Goal: Task Accomplishment & Management: Manage account settings

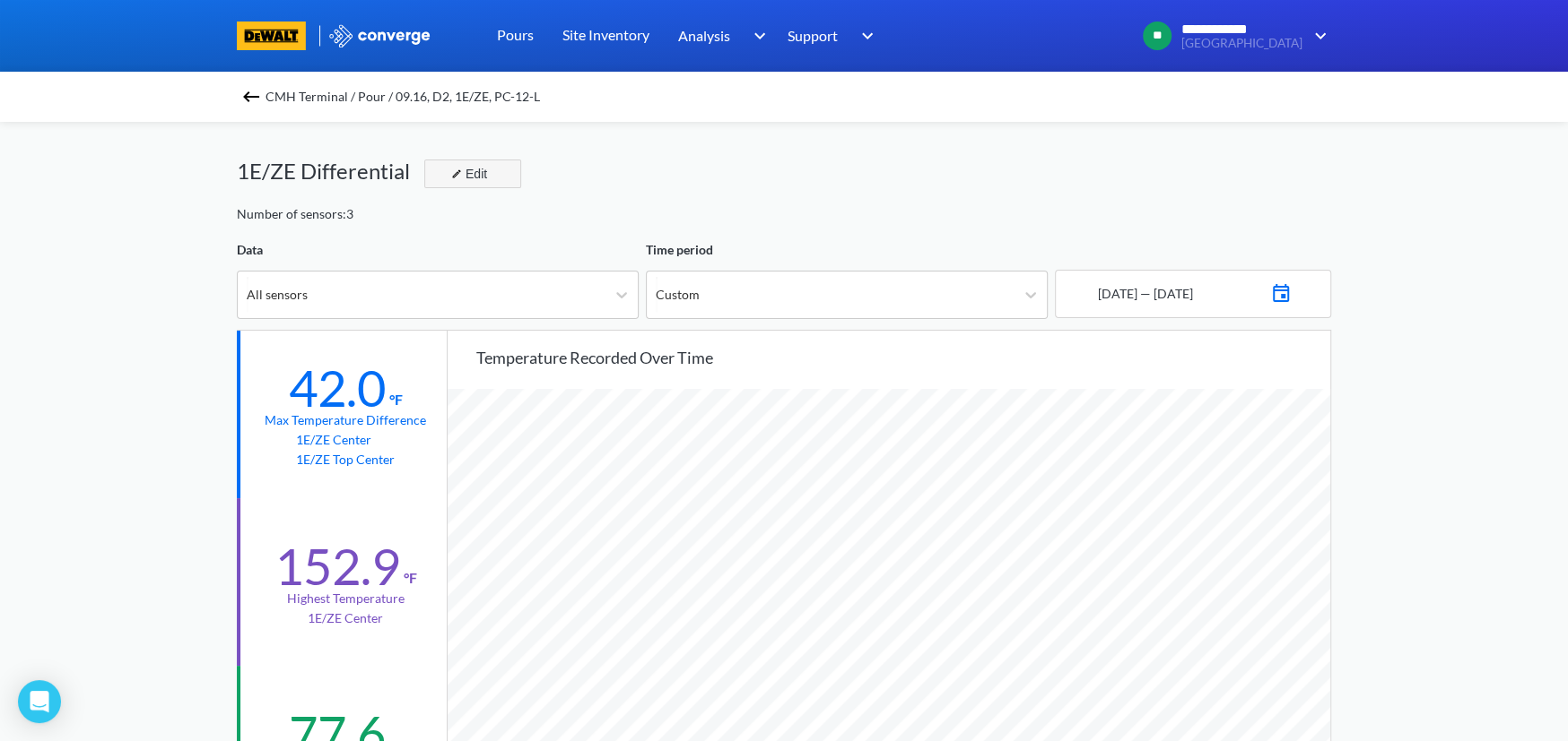
click at [475, 173] on div "Edit" at bounding box center [467, 175] width 47 height 22
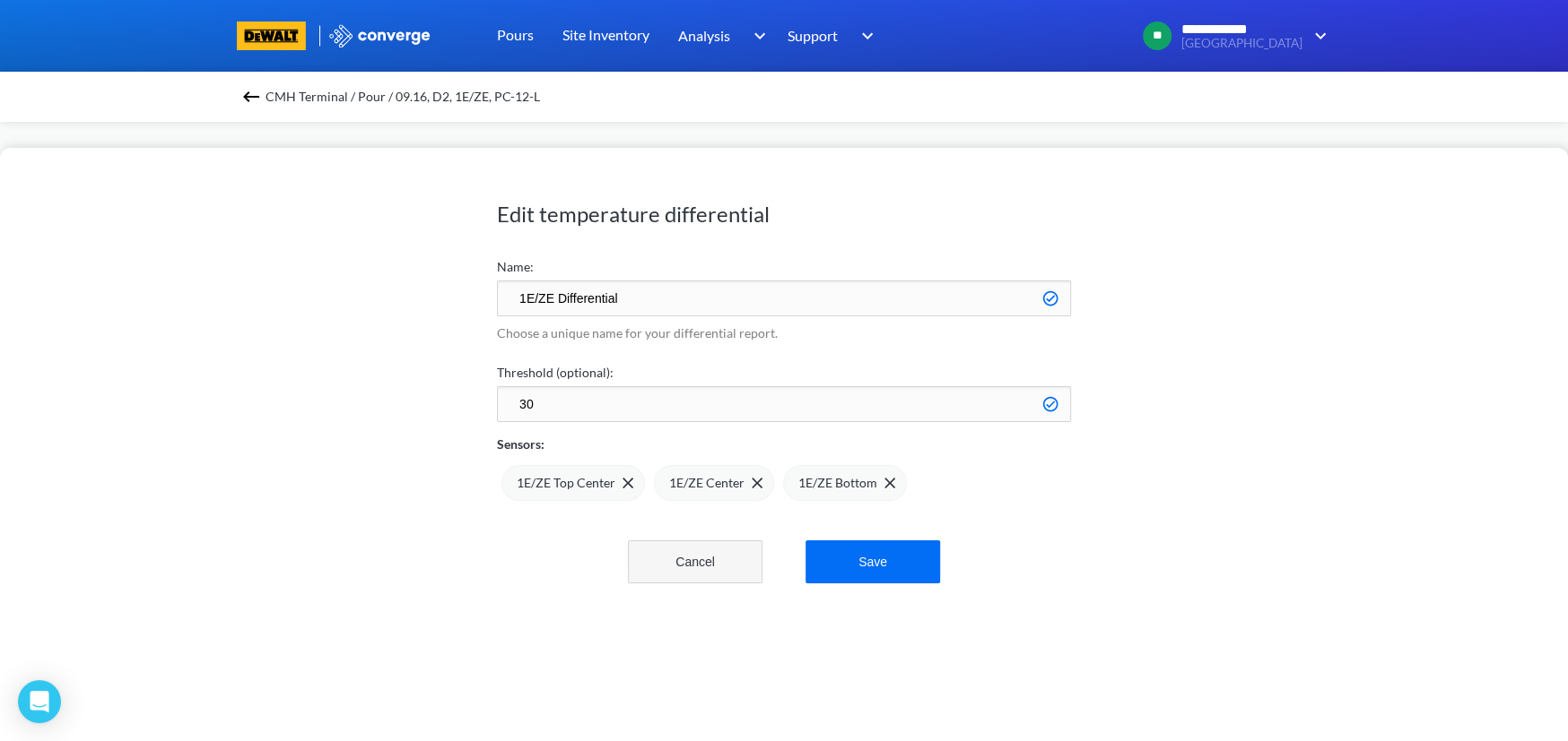
click at [684, 565] on button "Cancel" at bounding box center [695, 562] width 134 height 43
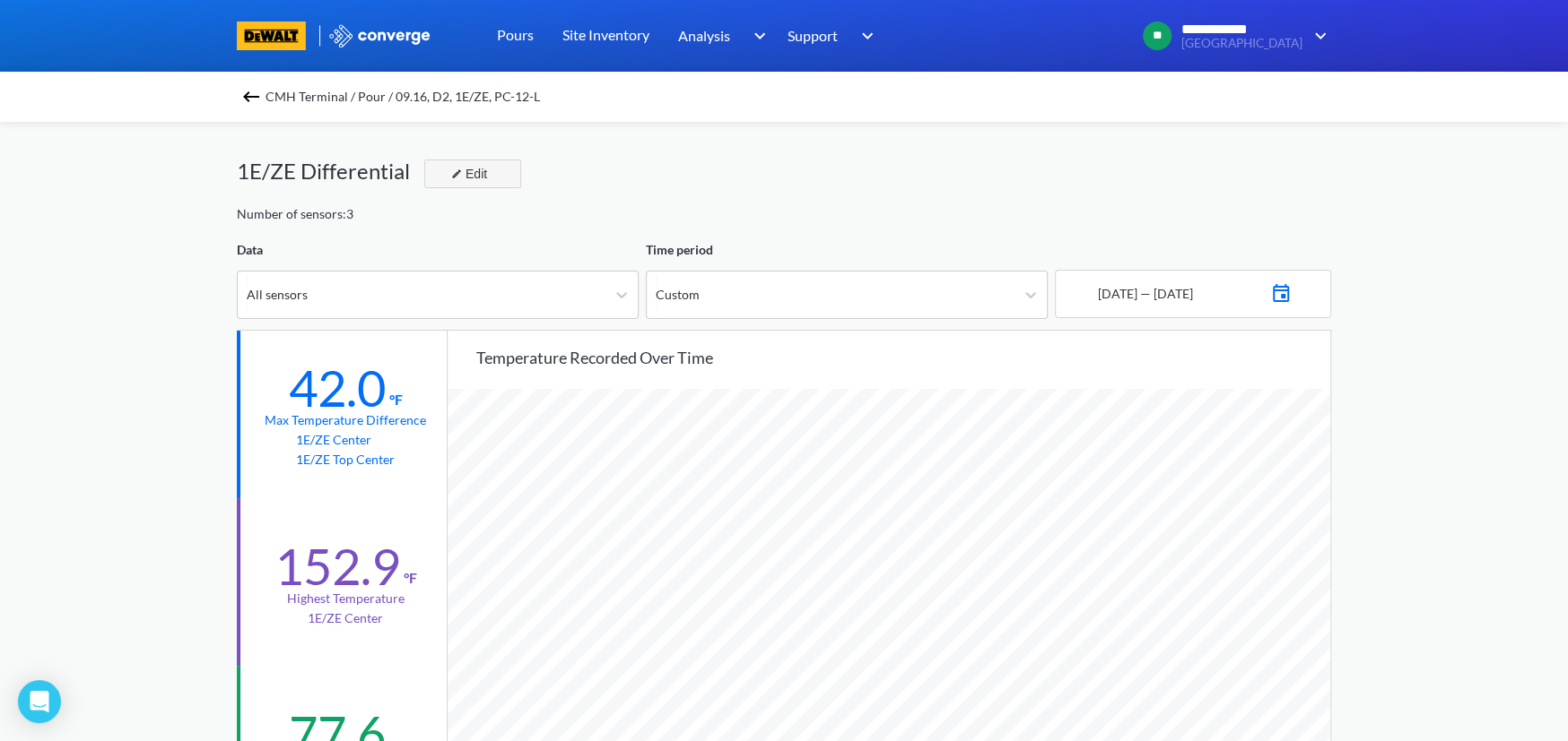
click at [478, 176] on div "Edit" at bounding box center [467, 175] width 47 height 22
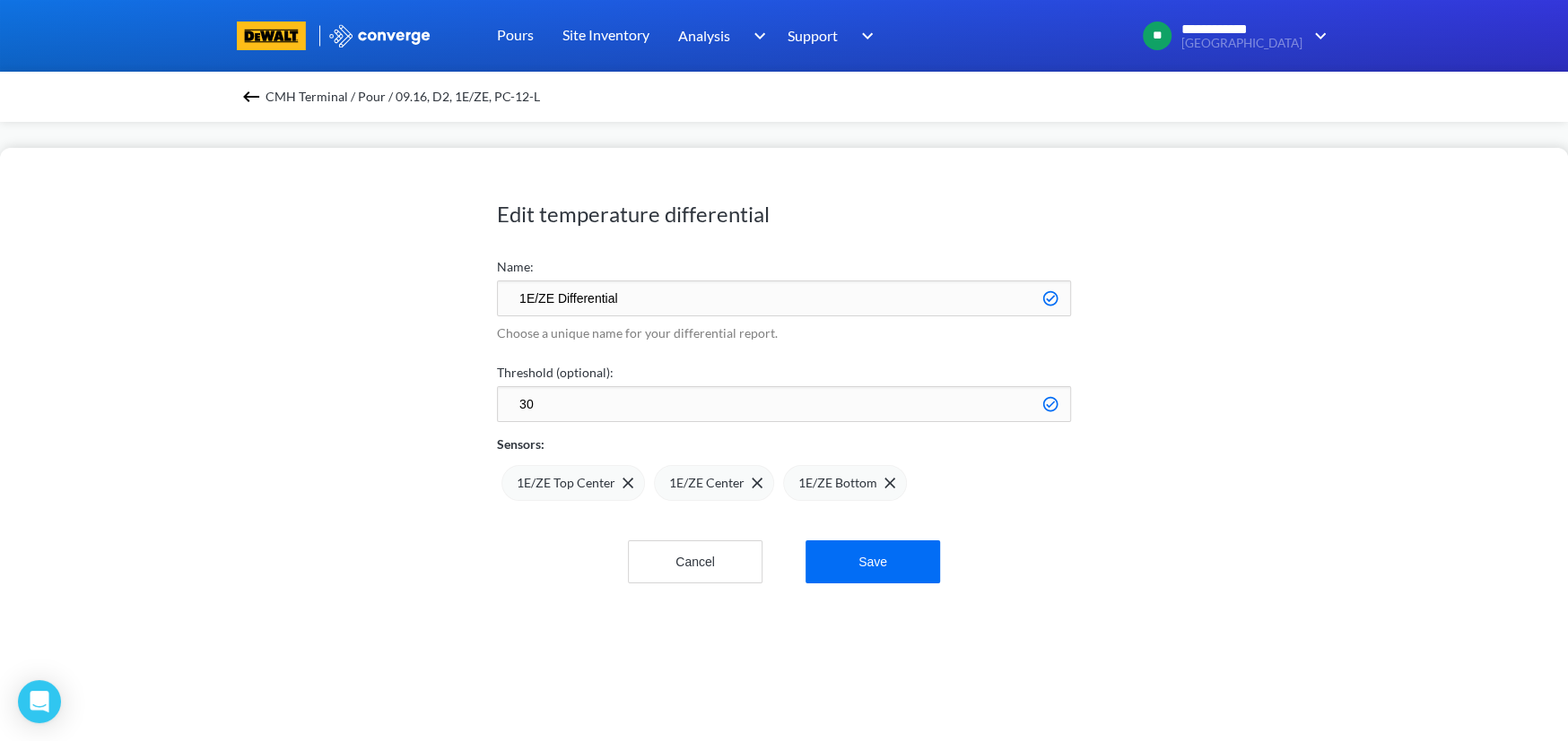
click at [690, 564] on button "Cancel" at bounding box center [695, 562] width 134 height 43
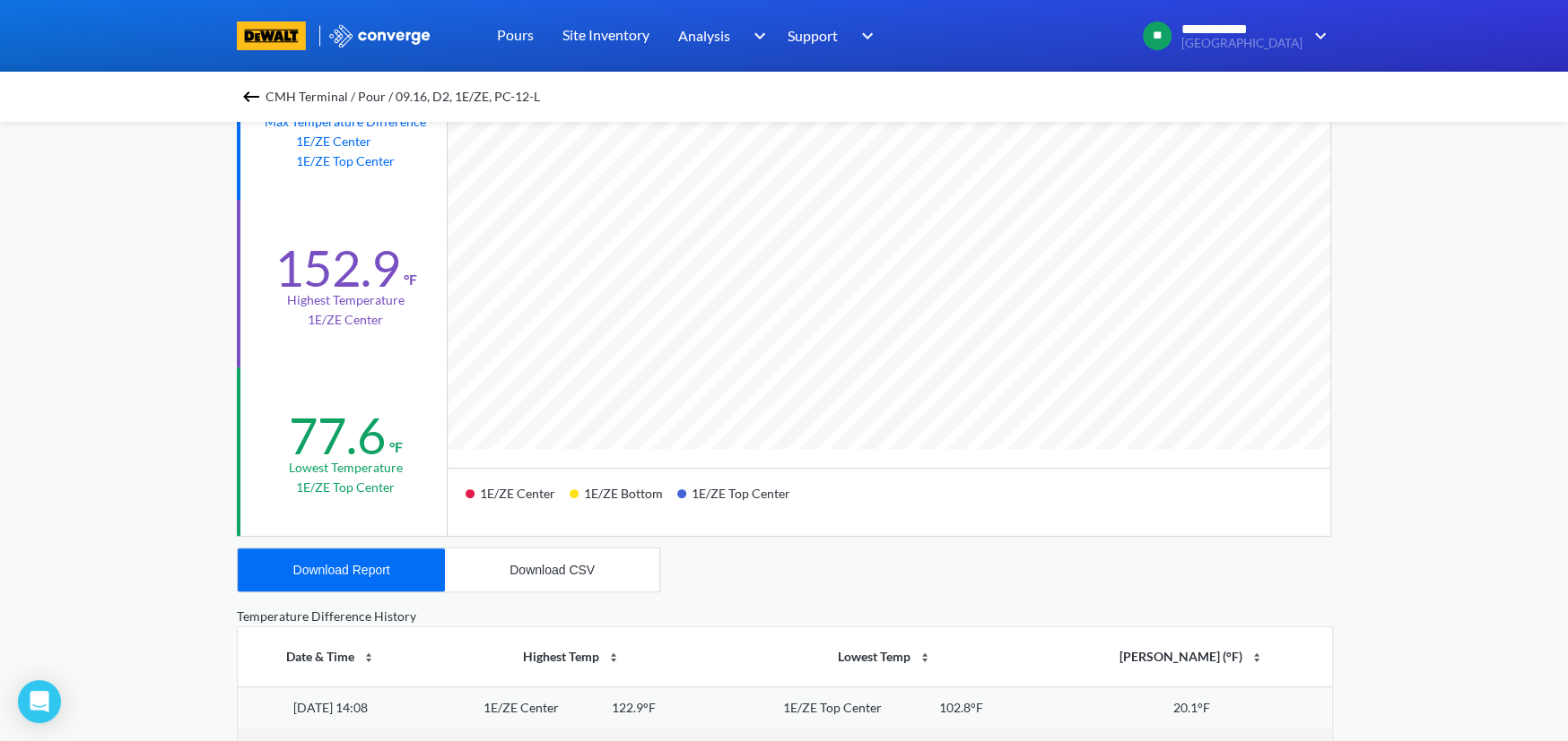
scroll to position [149, 0]
